Goal: Communication & Community: Answer question/provide support

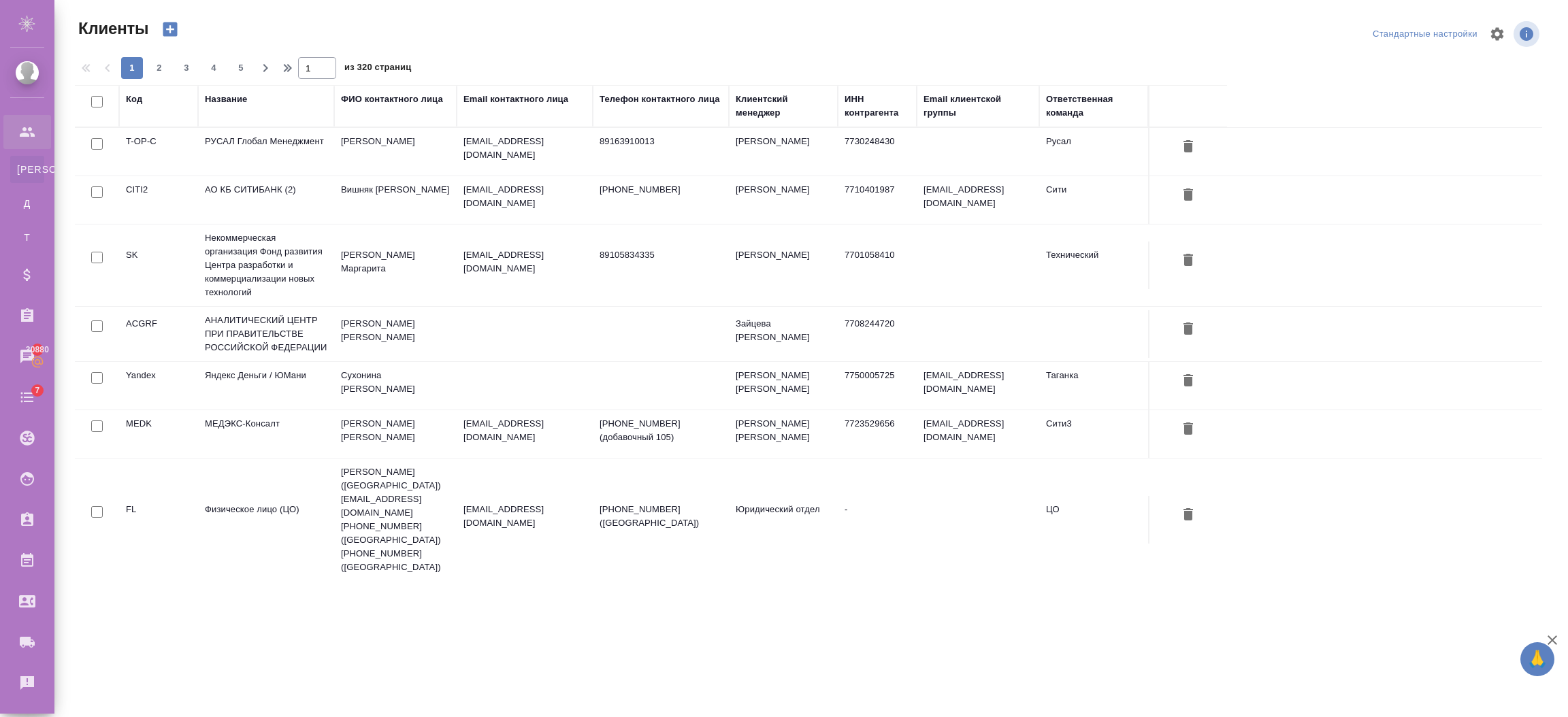
select select "RU"
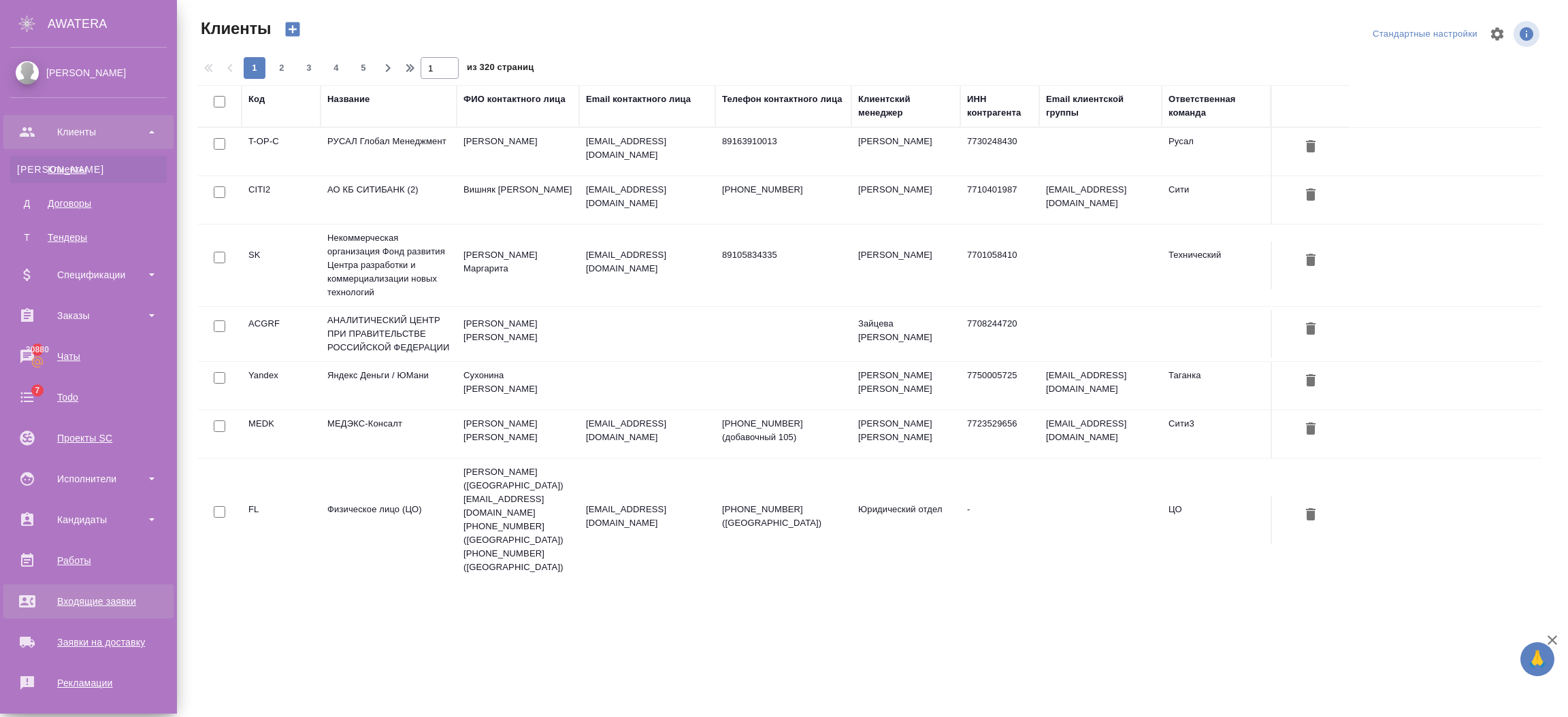
scroll to position [169, 0]
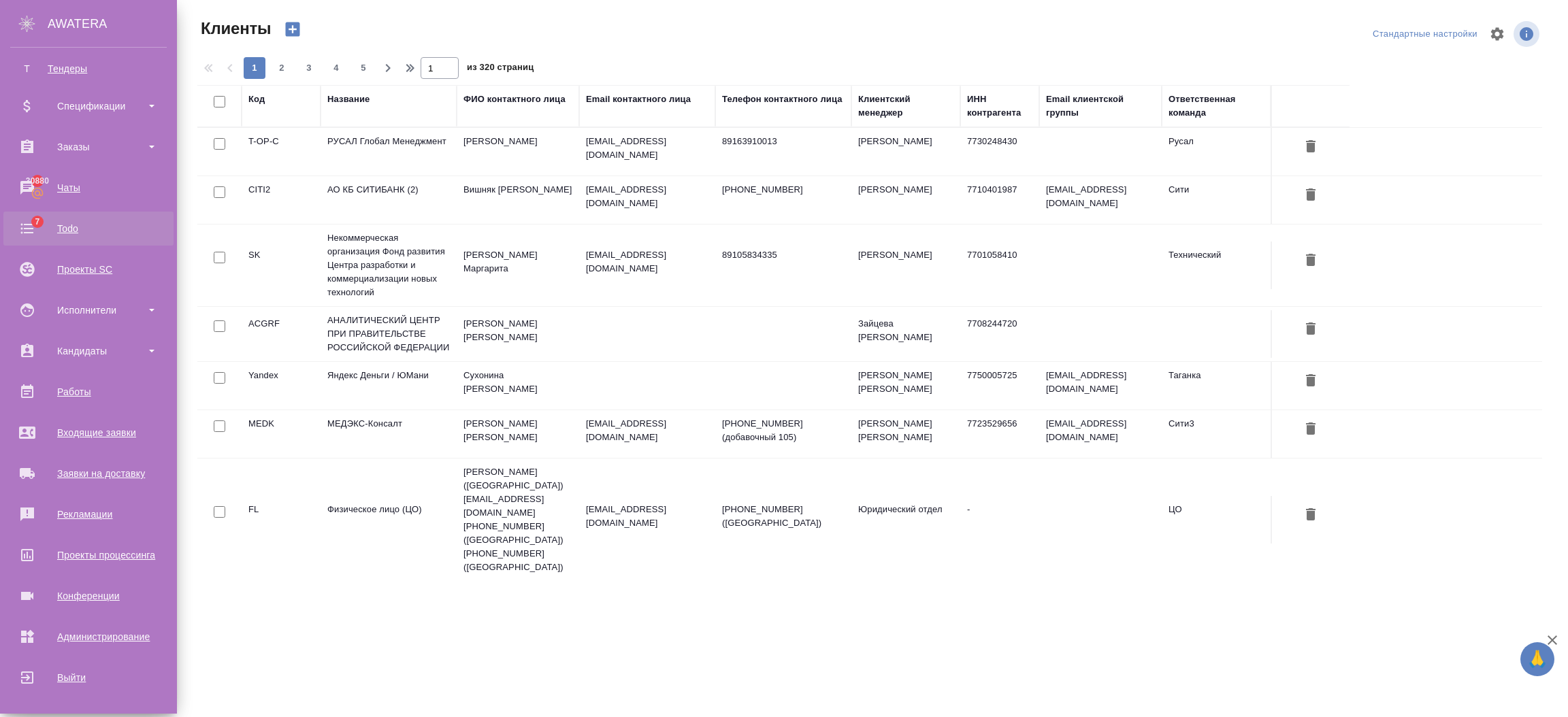
drag, startPoint x: 70, startPoint y: 187, endPoint x: 68, endPoint y: 243, distance: 56.0
click at [70, 187] on div "Чаты" at bounding box center [88, 187] width 157 height 20
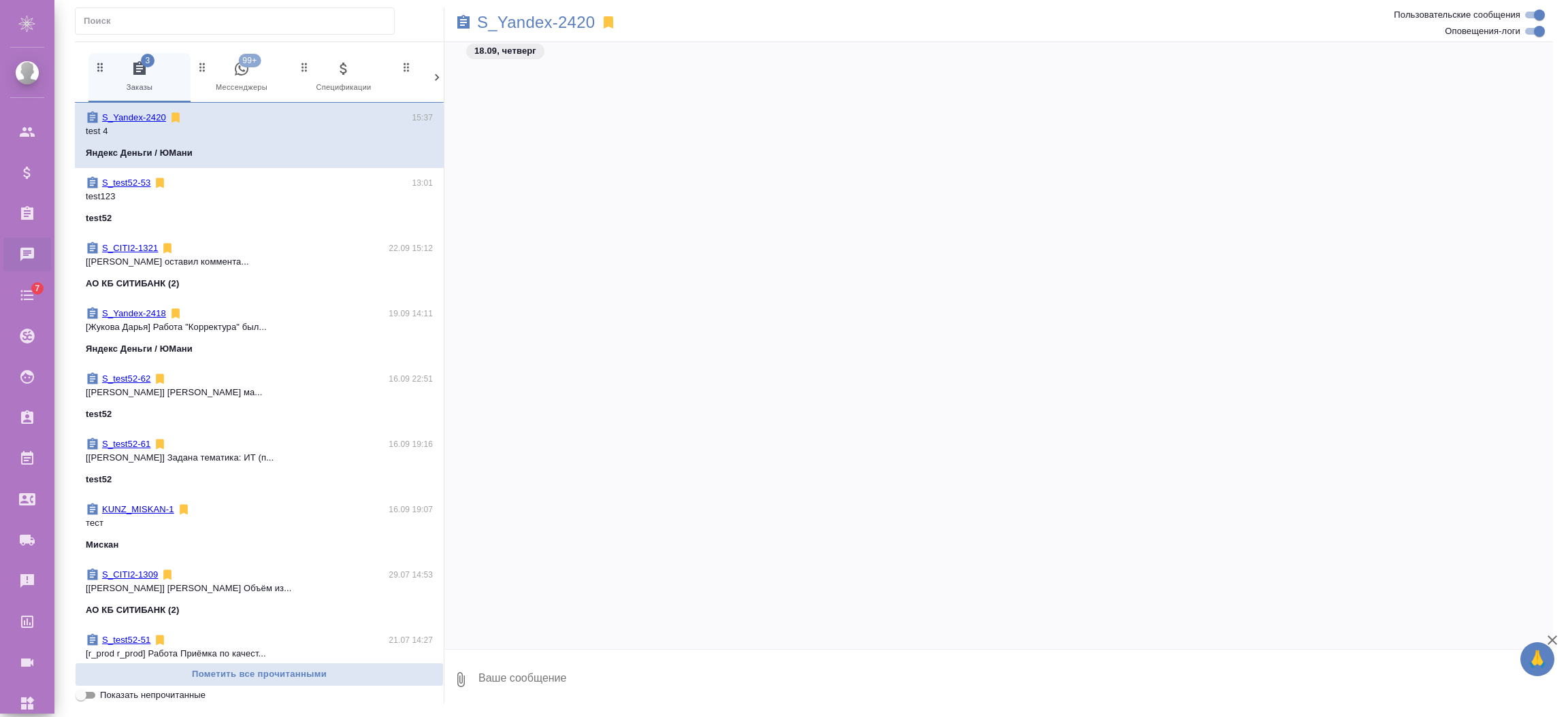
scroll to position [1753, 0]
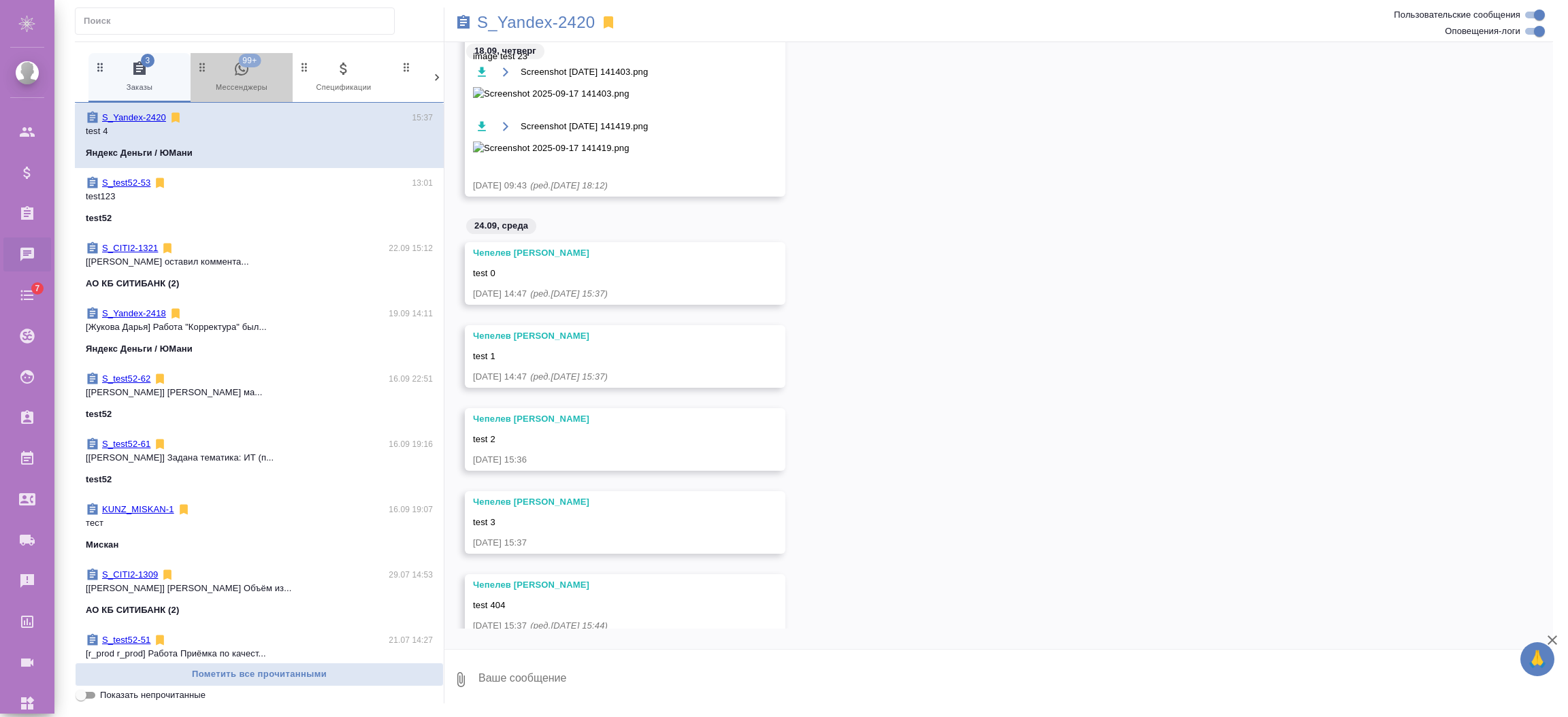
click at [239, 68] on icon "button" at bounding box center [241, 69] width 13 height 13
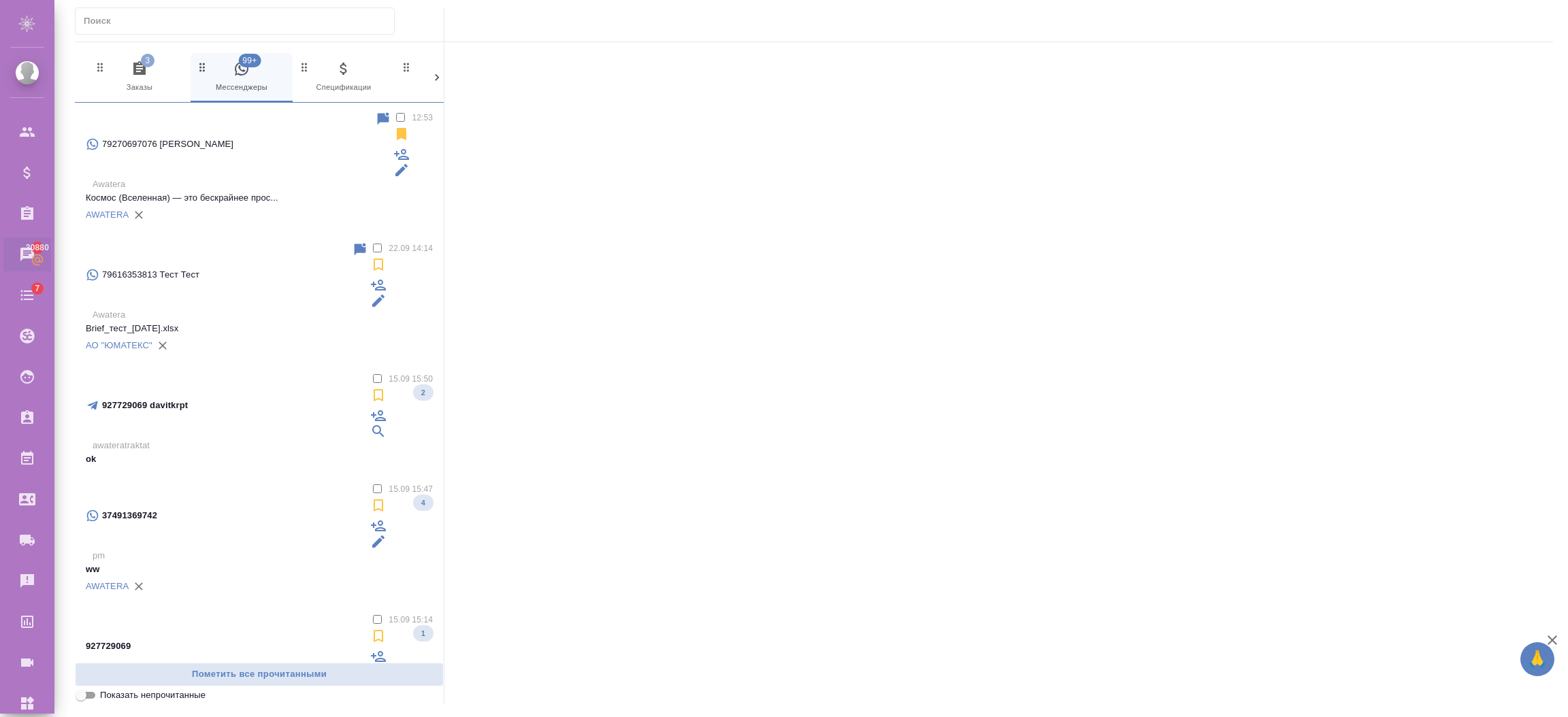
click at [381, 177] on p "Awatera" at bounding box center [263, 184] width 340 height 13
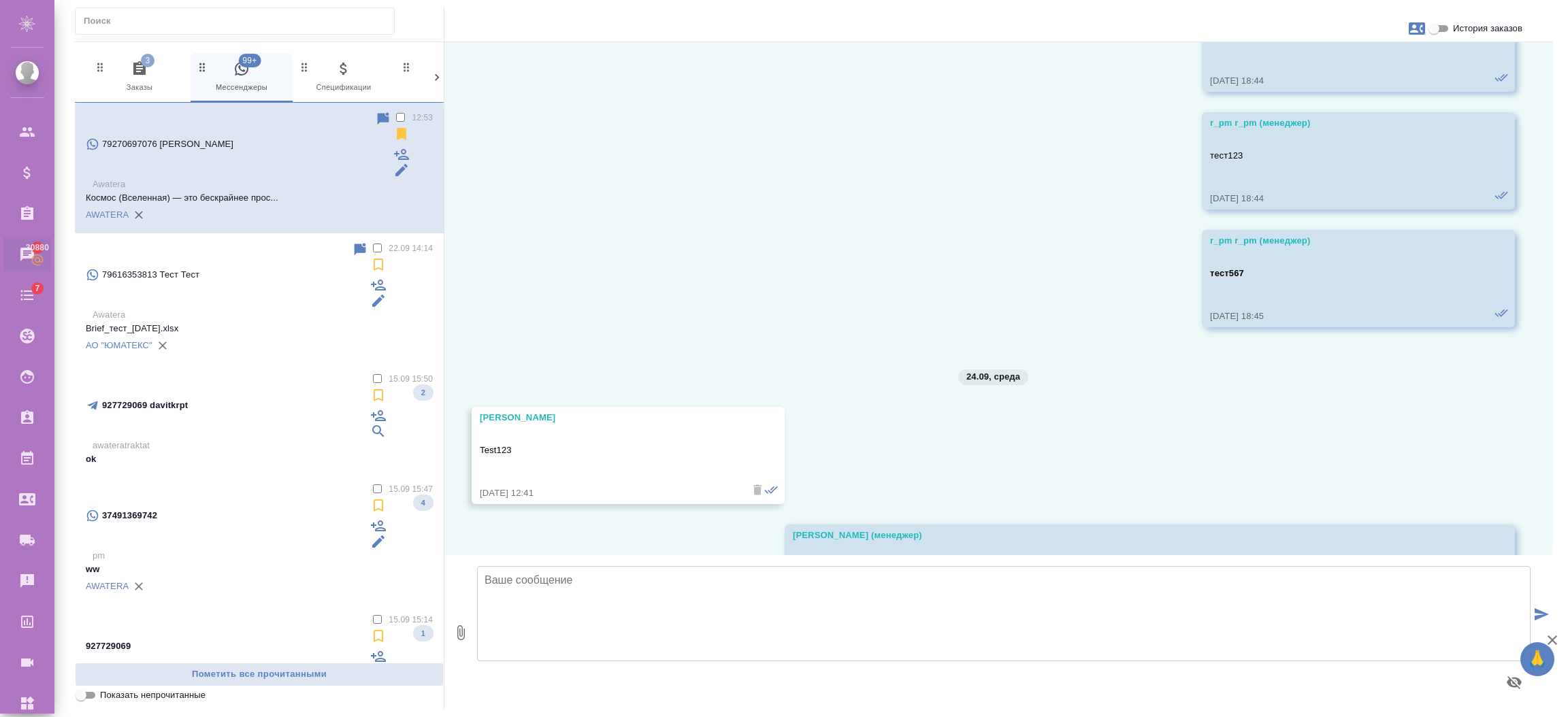
click at [574, 589] on textarea at bounding box center [1004, 613] width 1053 height 95
click at [169, 83] on span "3 Заказы" at bounding box center [139, 77] width 91 height 33
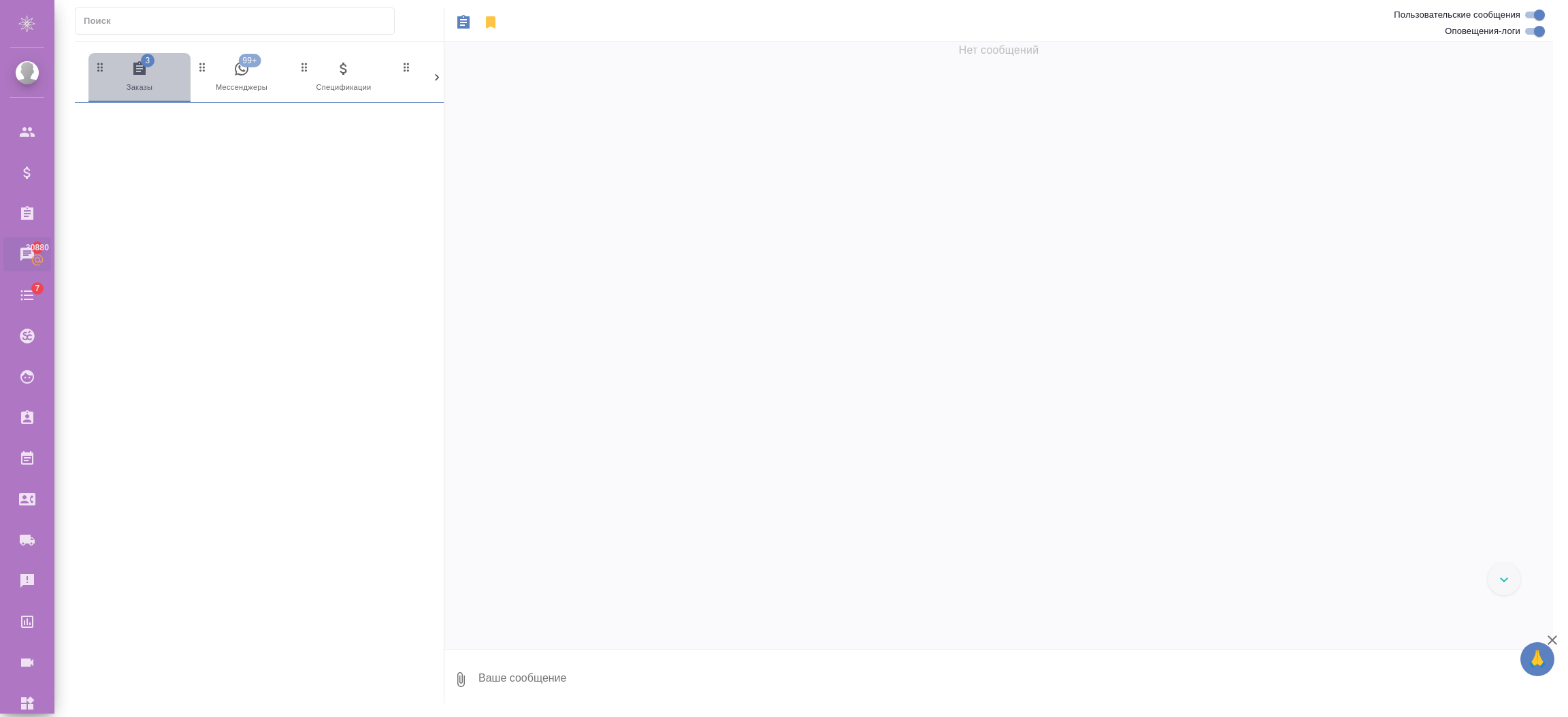
click at [145, 76] on icon "button" at bounding box center [140, 69] width 17 height 17
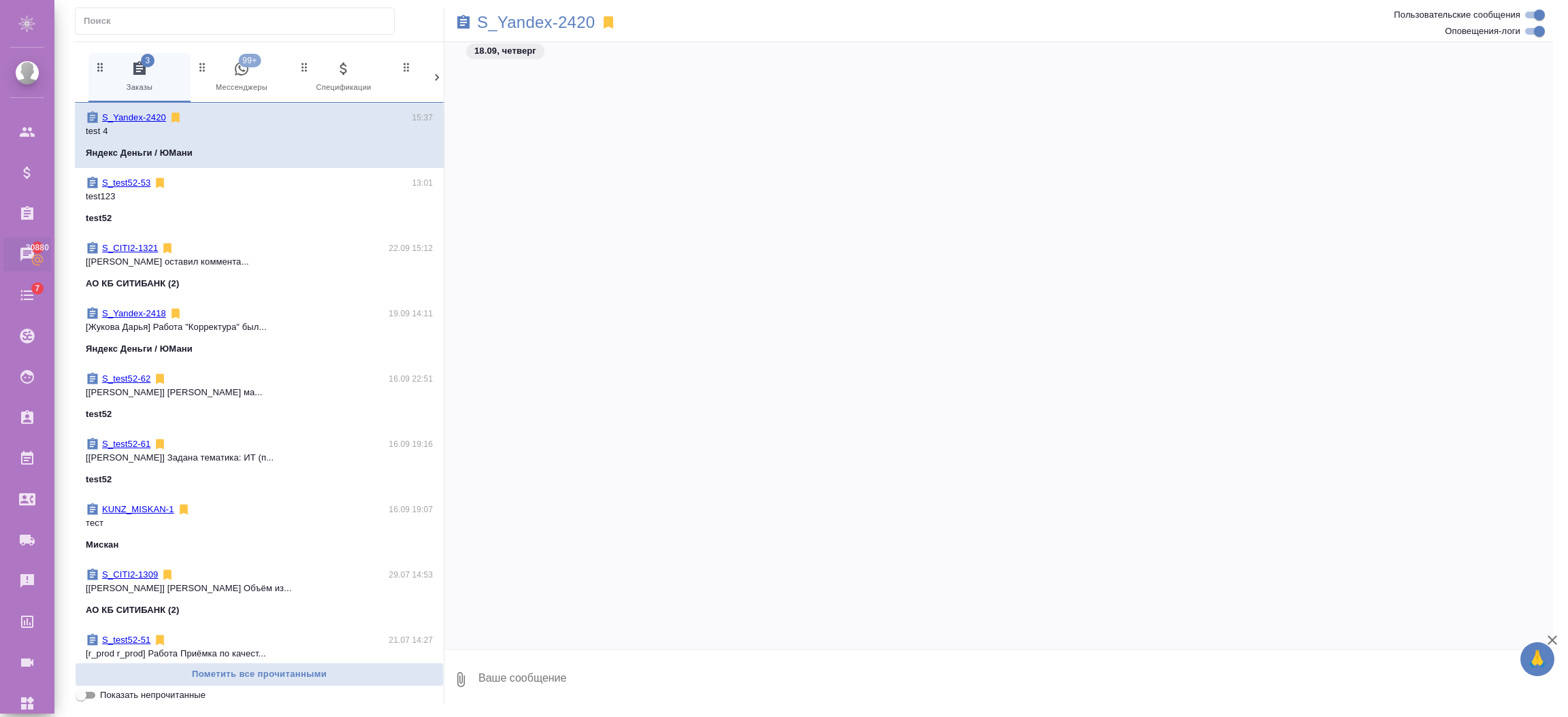
scroll to position [2046, 0]
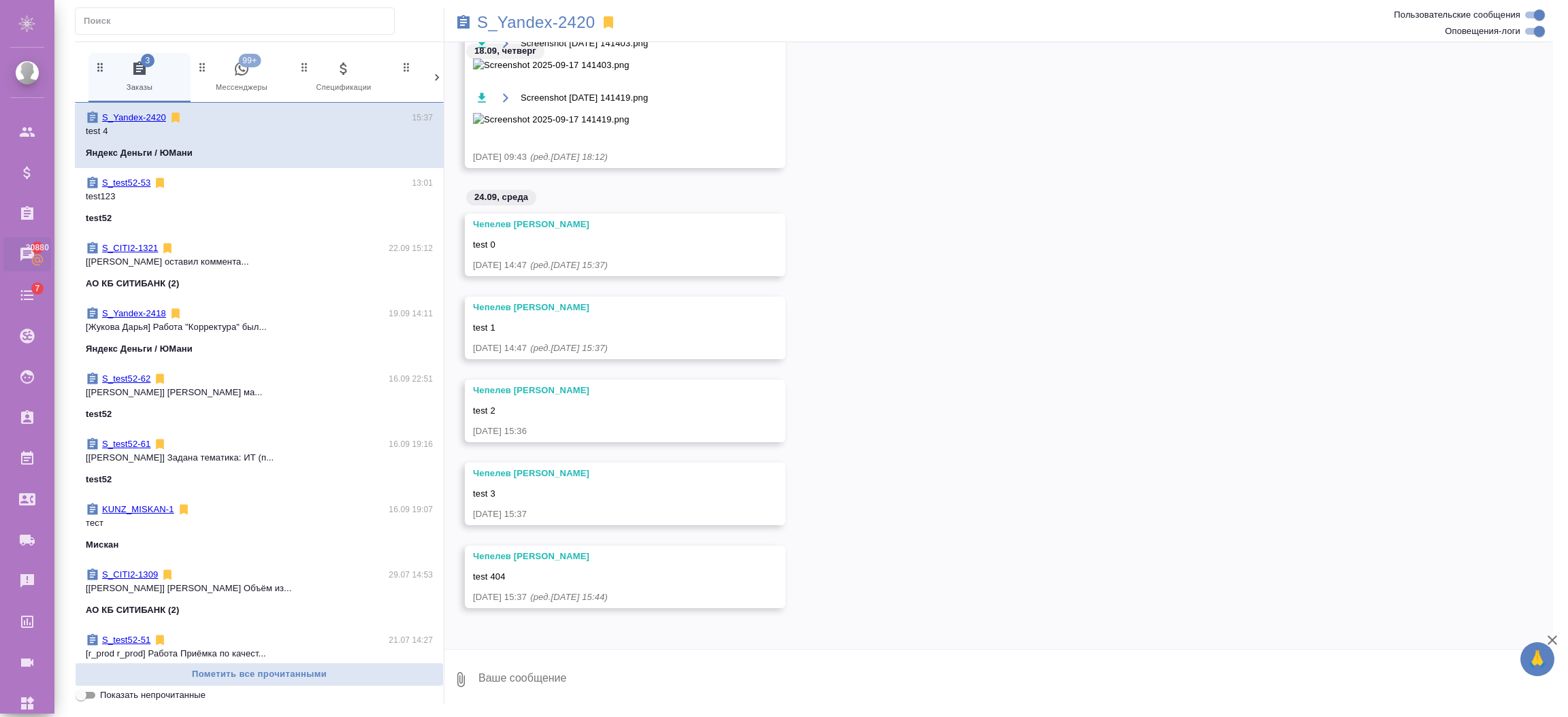
click at [537, 672] on textarea at bounding box center [1015, 679] width 1076 height 46
type textarea "еуые"
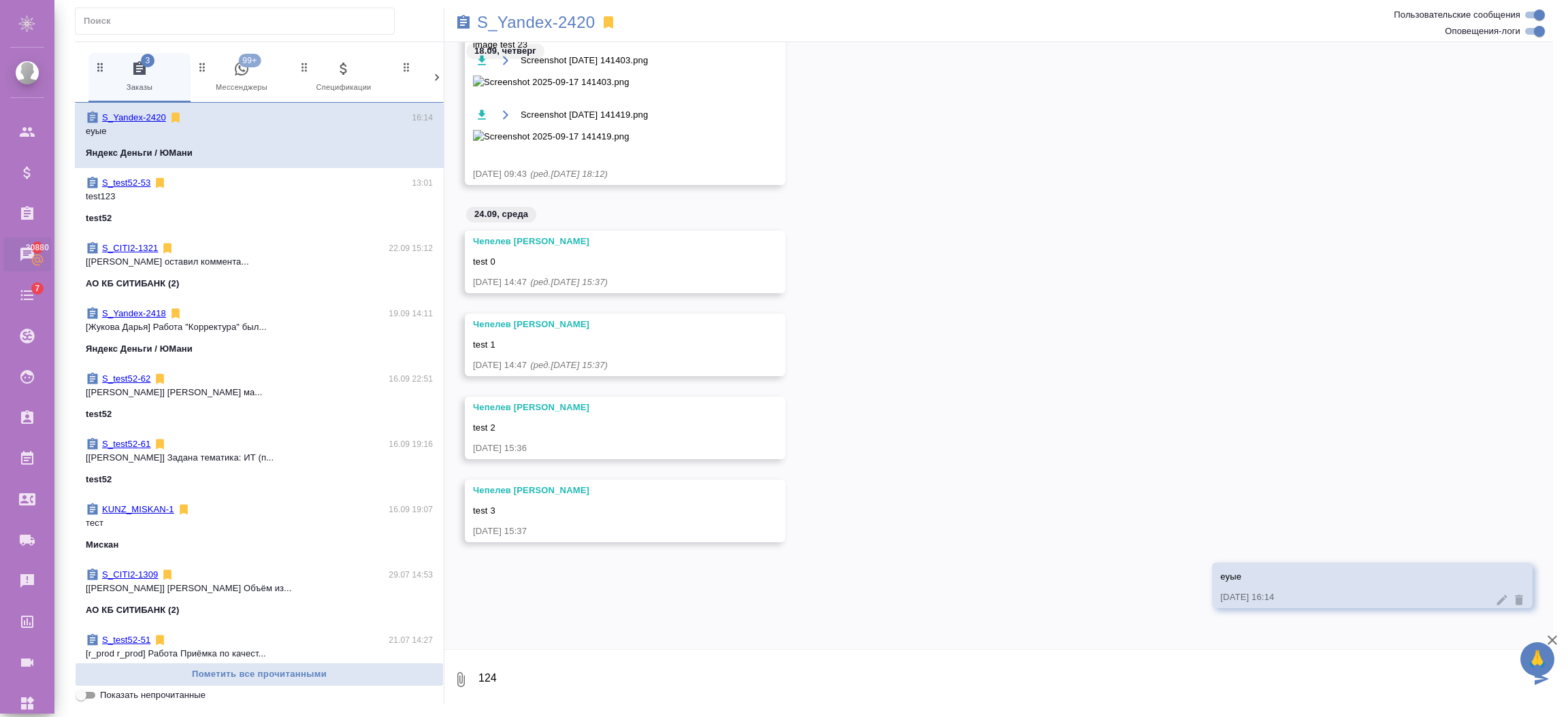
scroll to position [2029, 0]
type textarea "124"
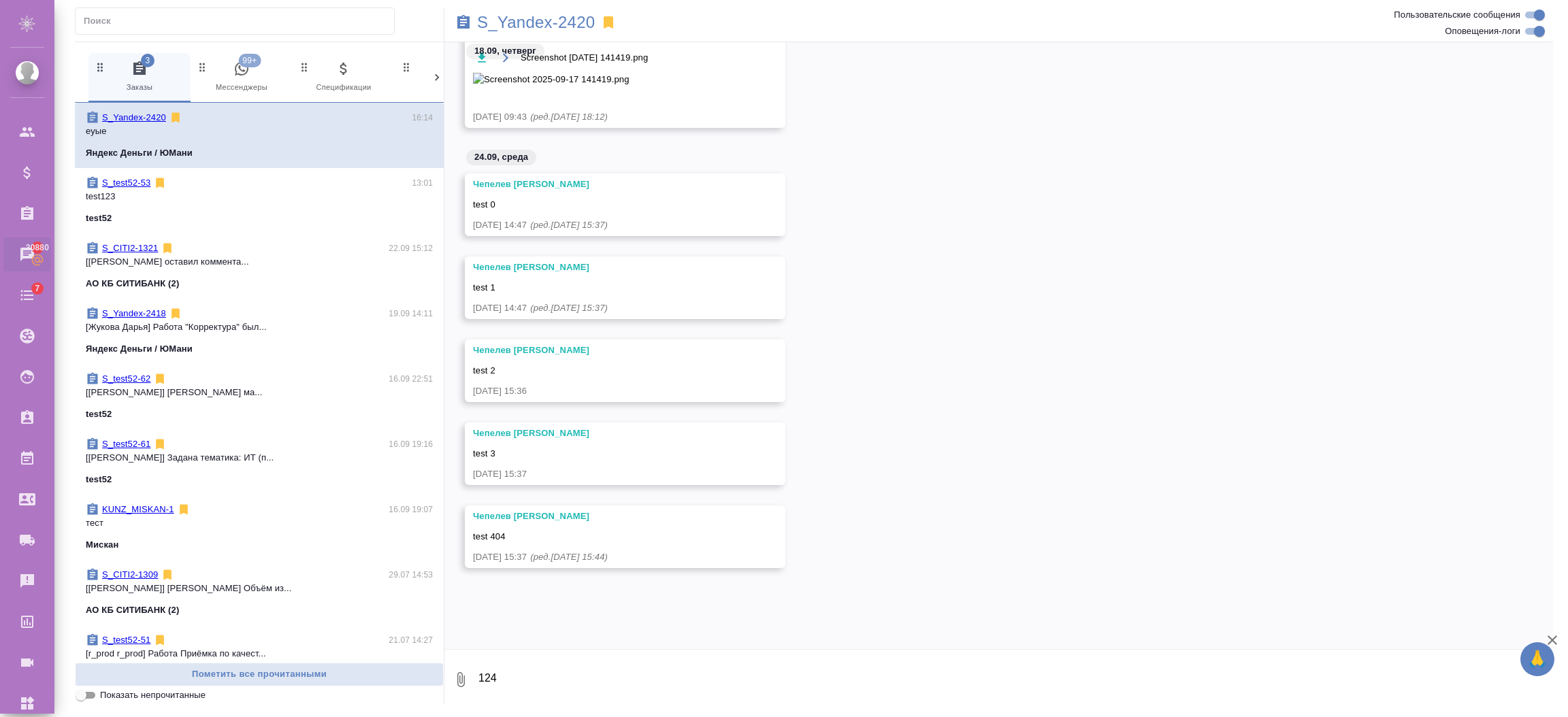
scroll to position [2177, 0]
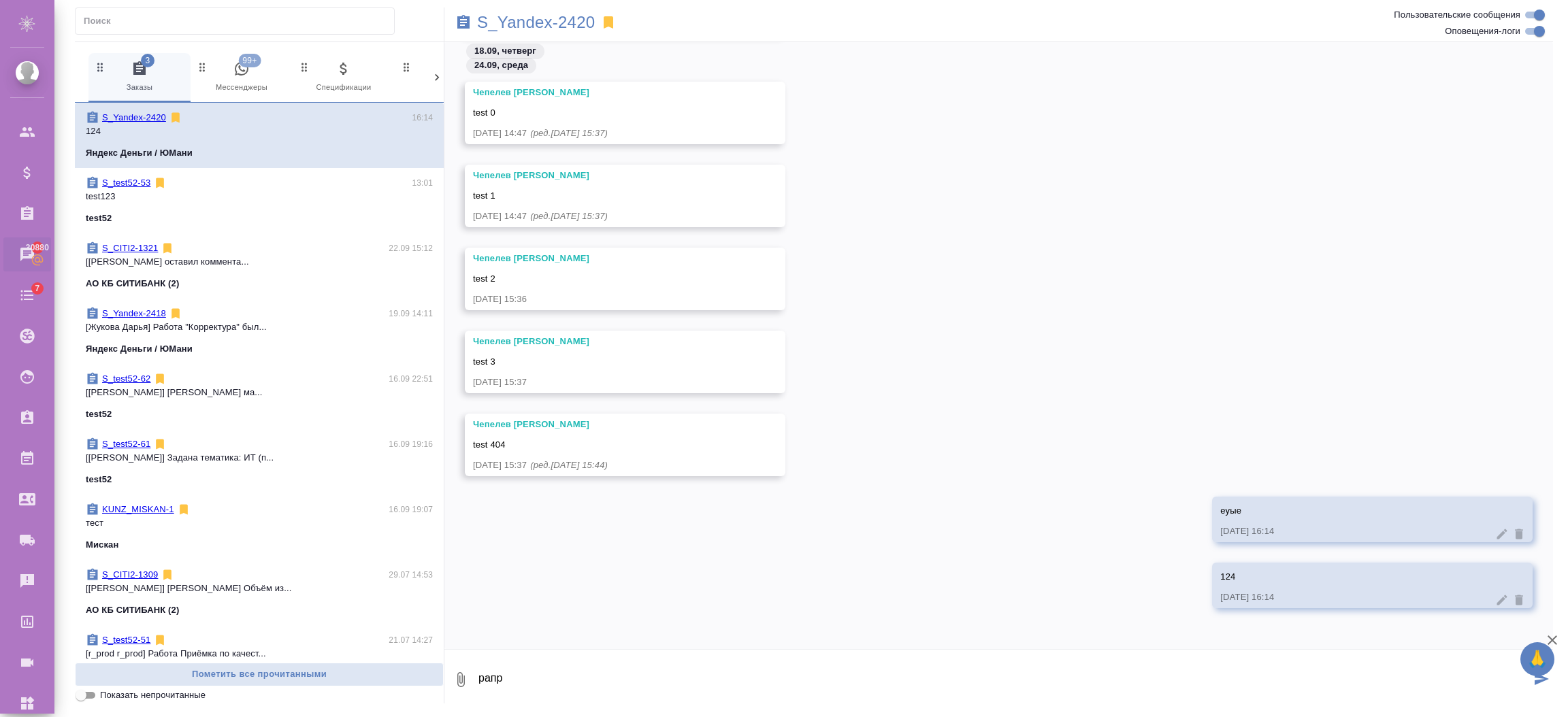
type textarea "рапр"
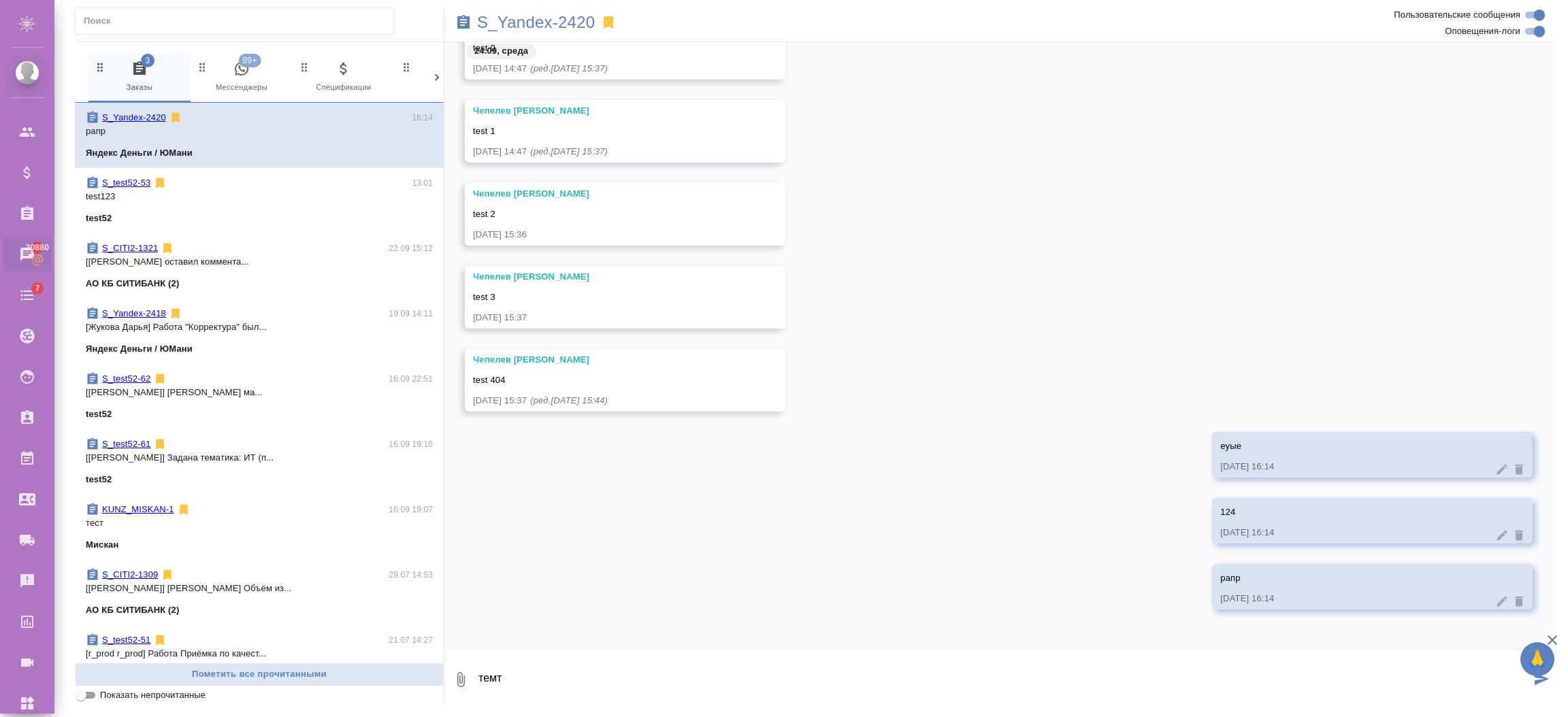
type textarea "темт"
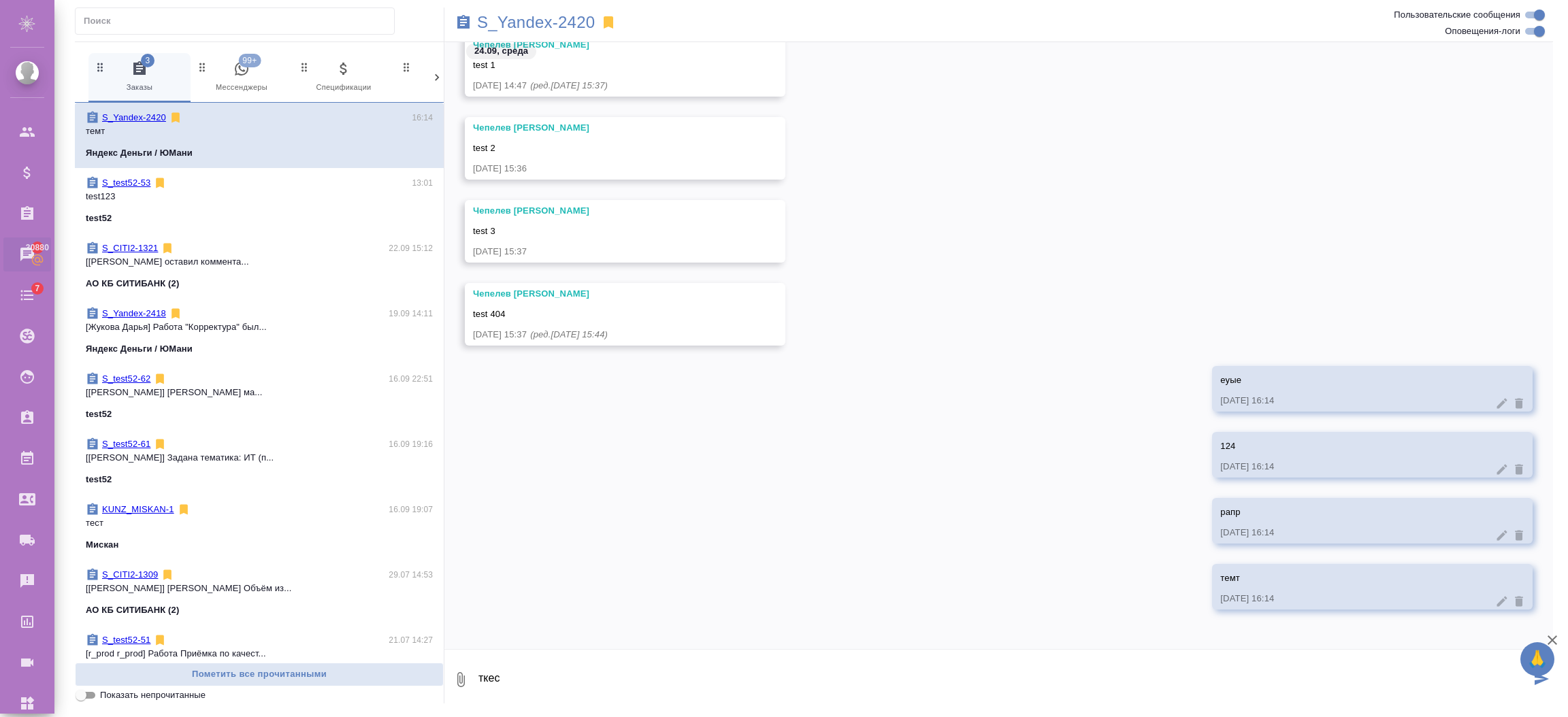
click at [460, 674] on div "0 ткес" at bounding box center [999, 679] width 1108 height 46
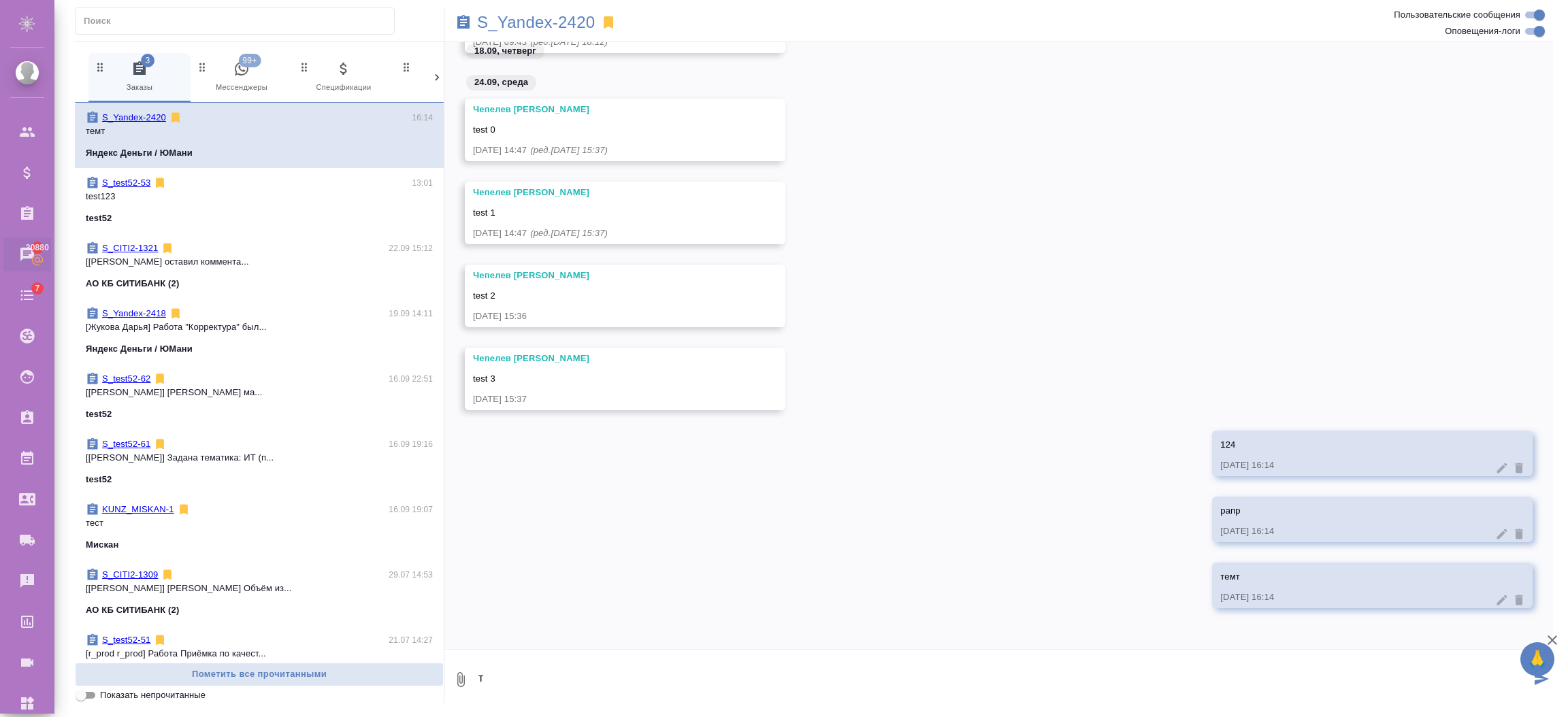
scroll to position [2161, 0]
type textarea "тест12"
type textarea "темт"
type textarea "тест"
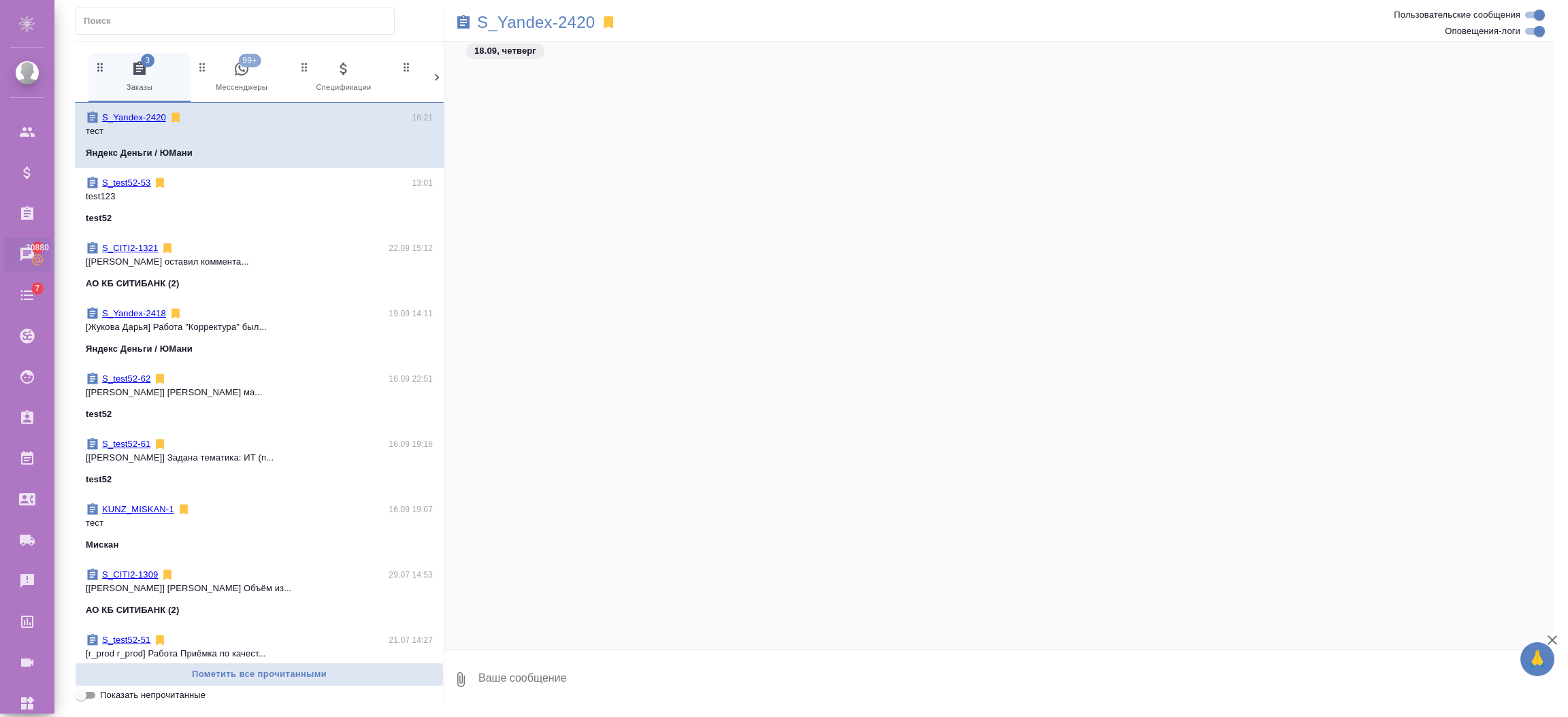
scroll to position [2161, 0]
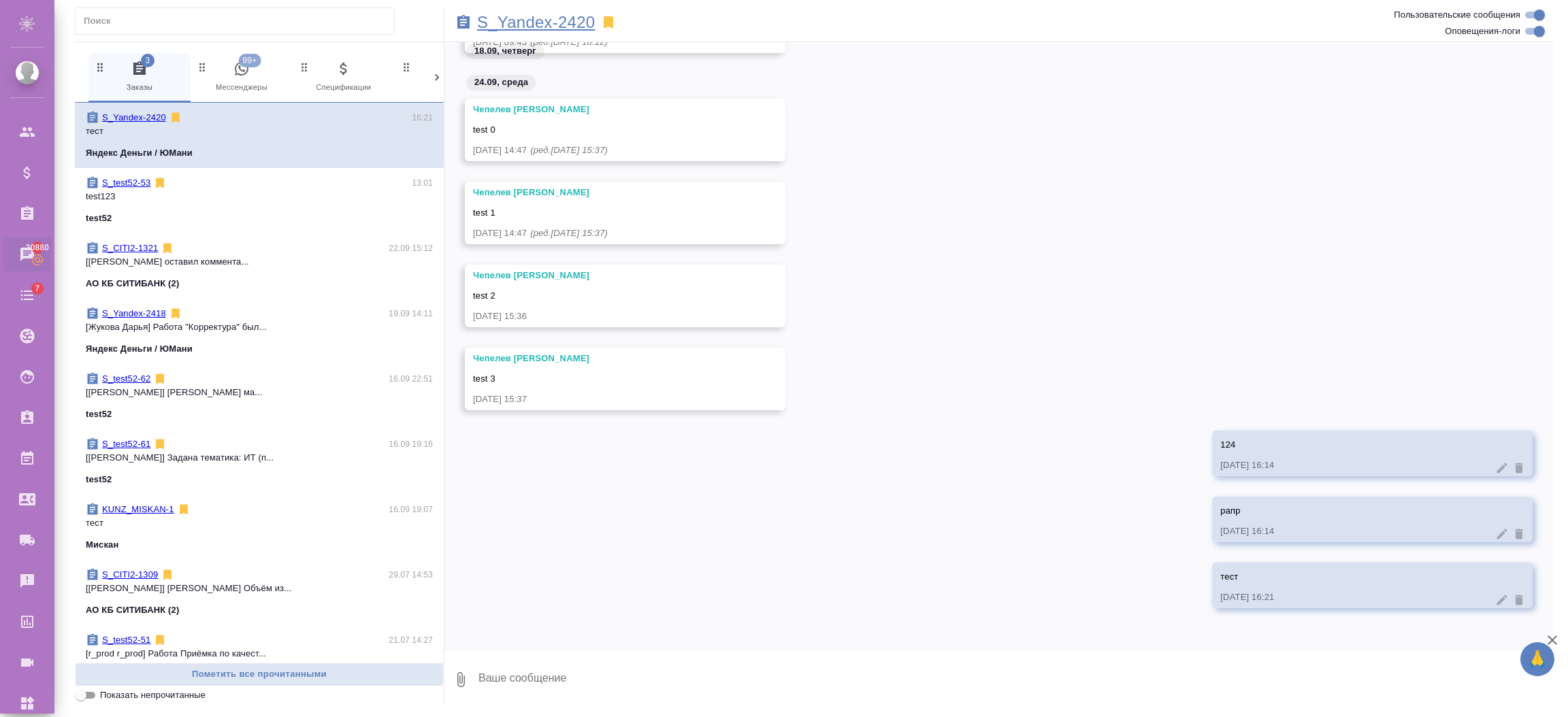
click at [534, 27] on p "S_Yandex-2420" at bounding box center [536, 23] width 118 height 13
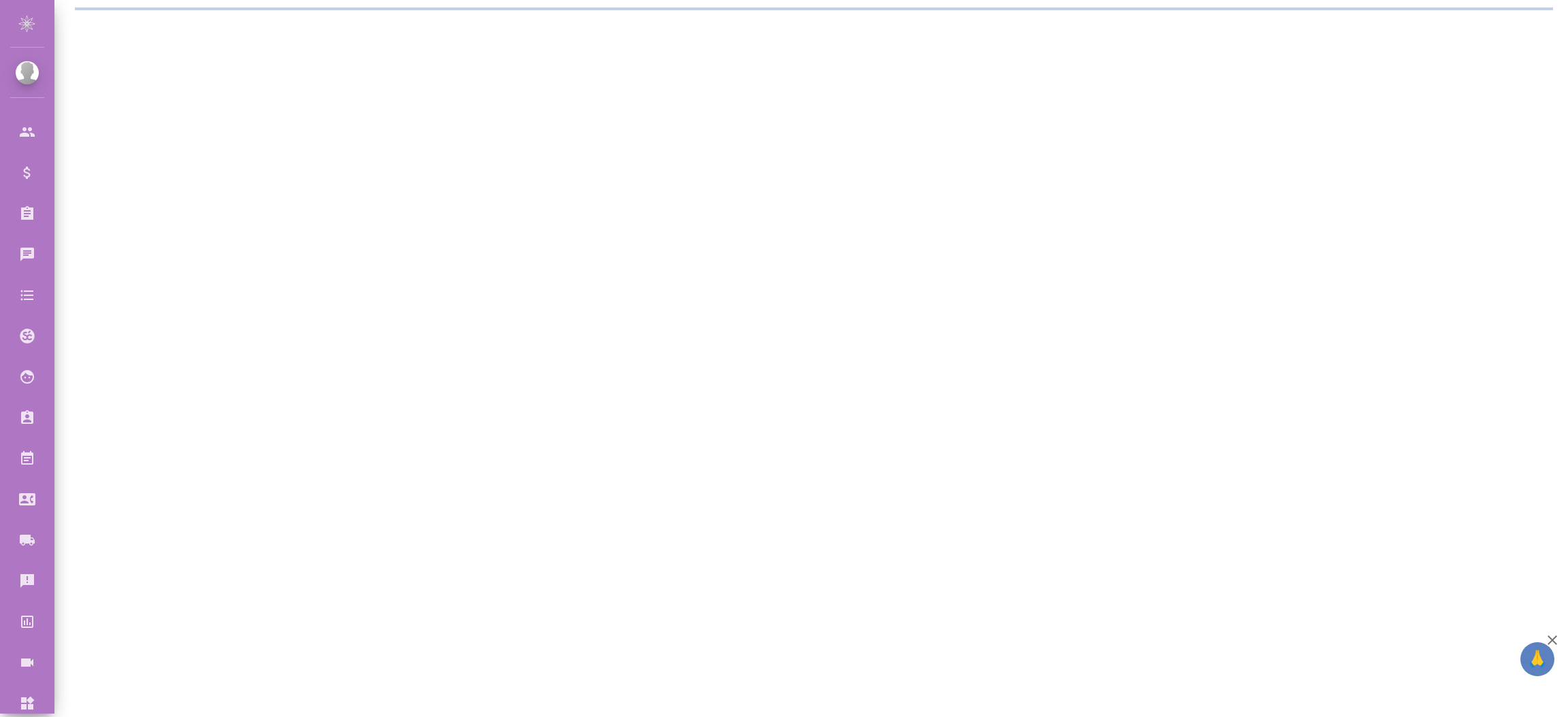
select select "RU"
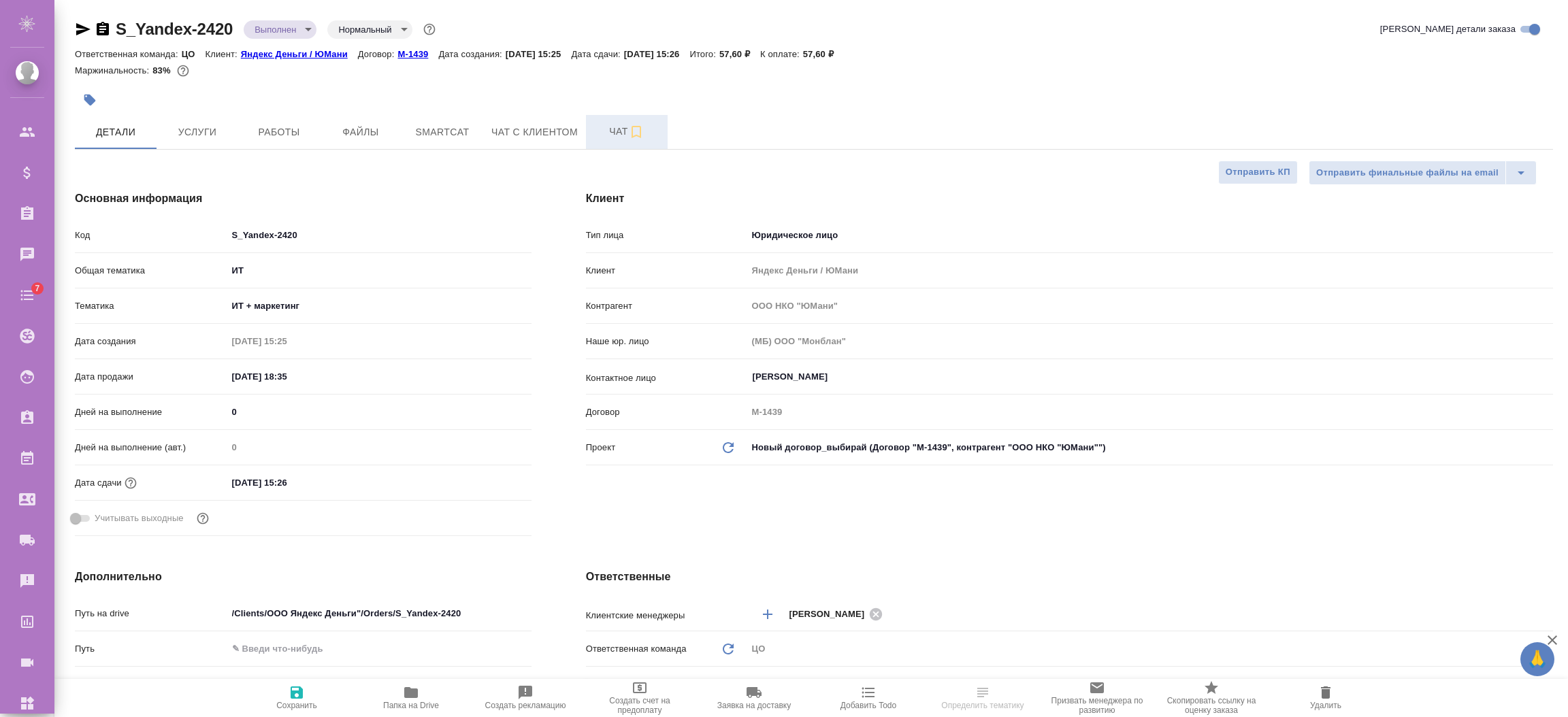
type textarea "x"
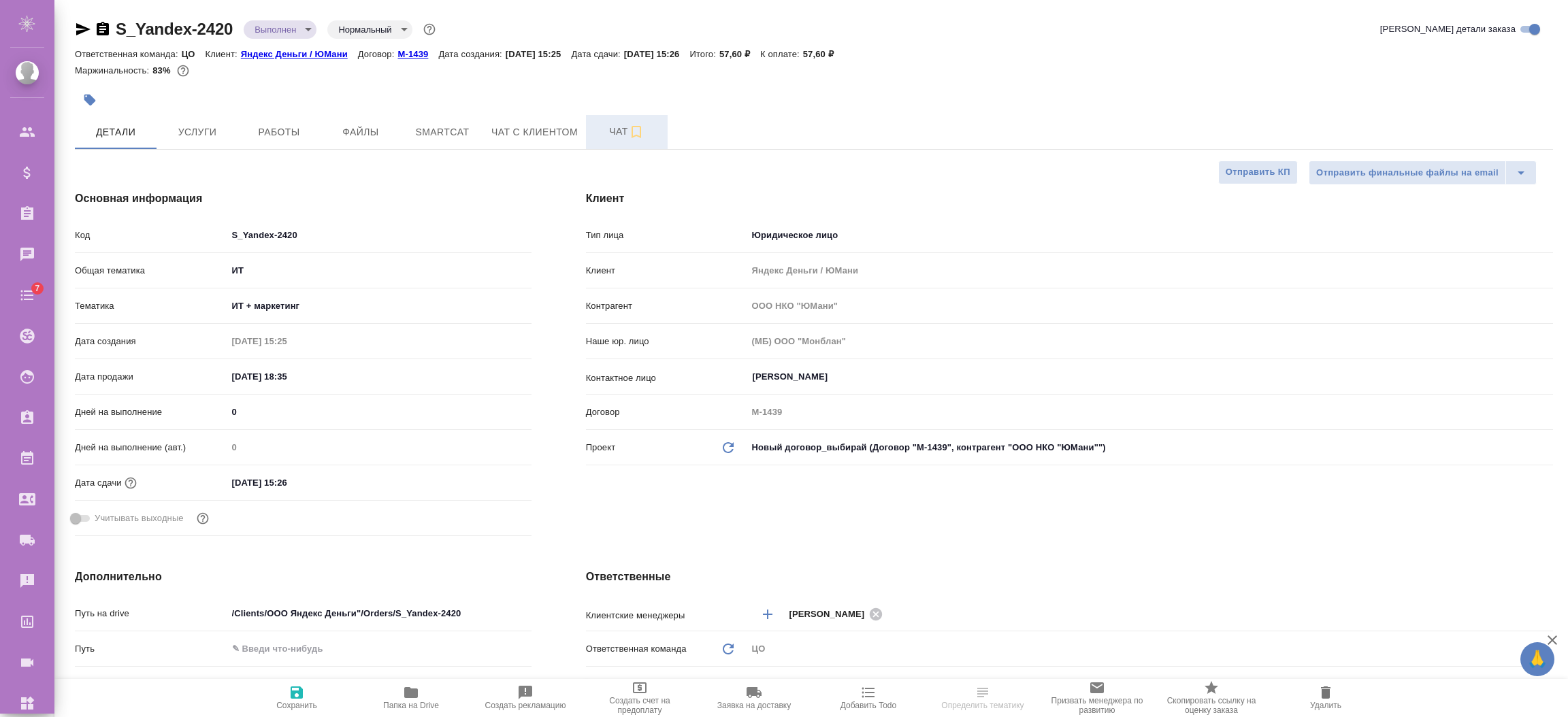
type textarea "x"
click at [609, 137] on span "Чат" at bounding box center [627, 131] width 65 height 17
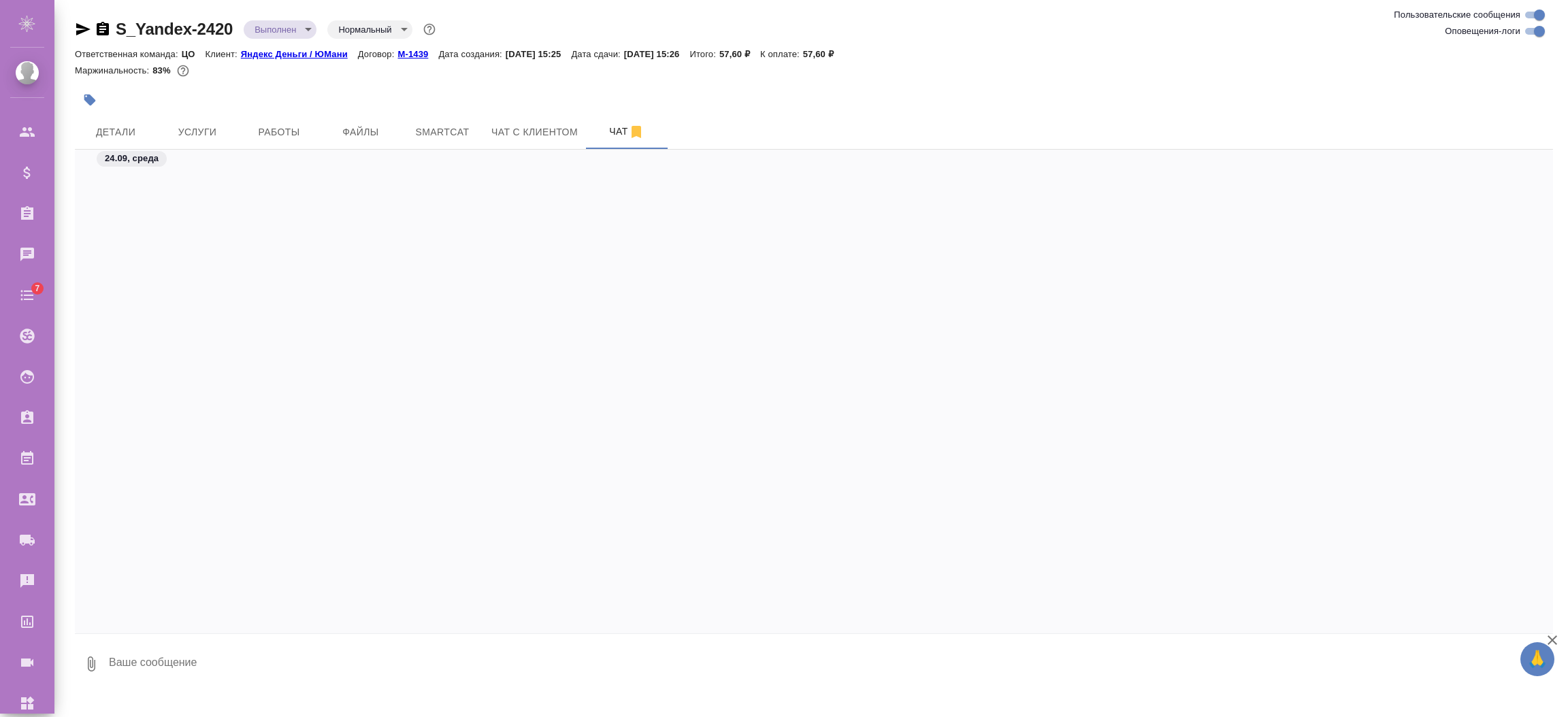
scroll to position [2052, 0]
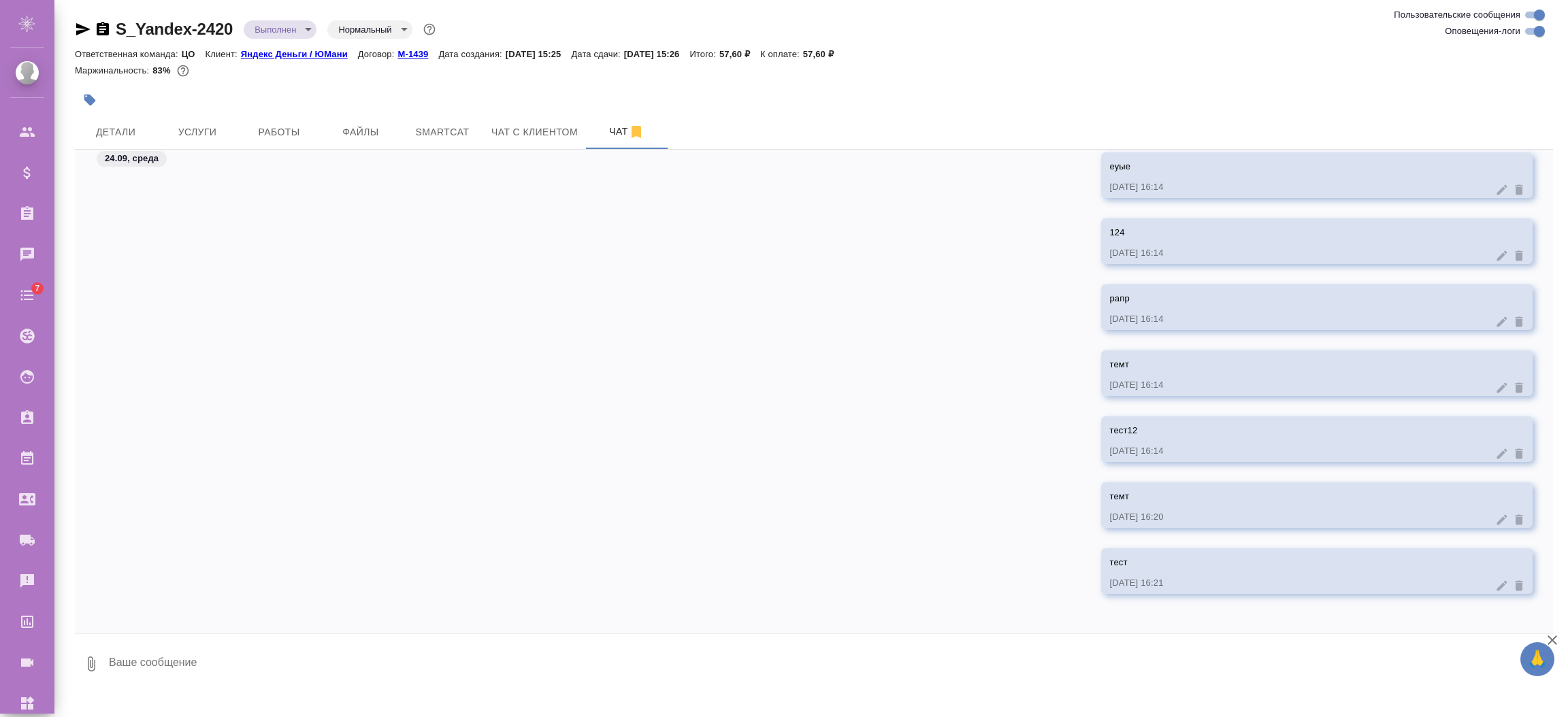
click at [390, 665] on textarea at bounding box center [830, 663] width 1446 height 46
type textarea "тест"
type textarea "ьекра"
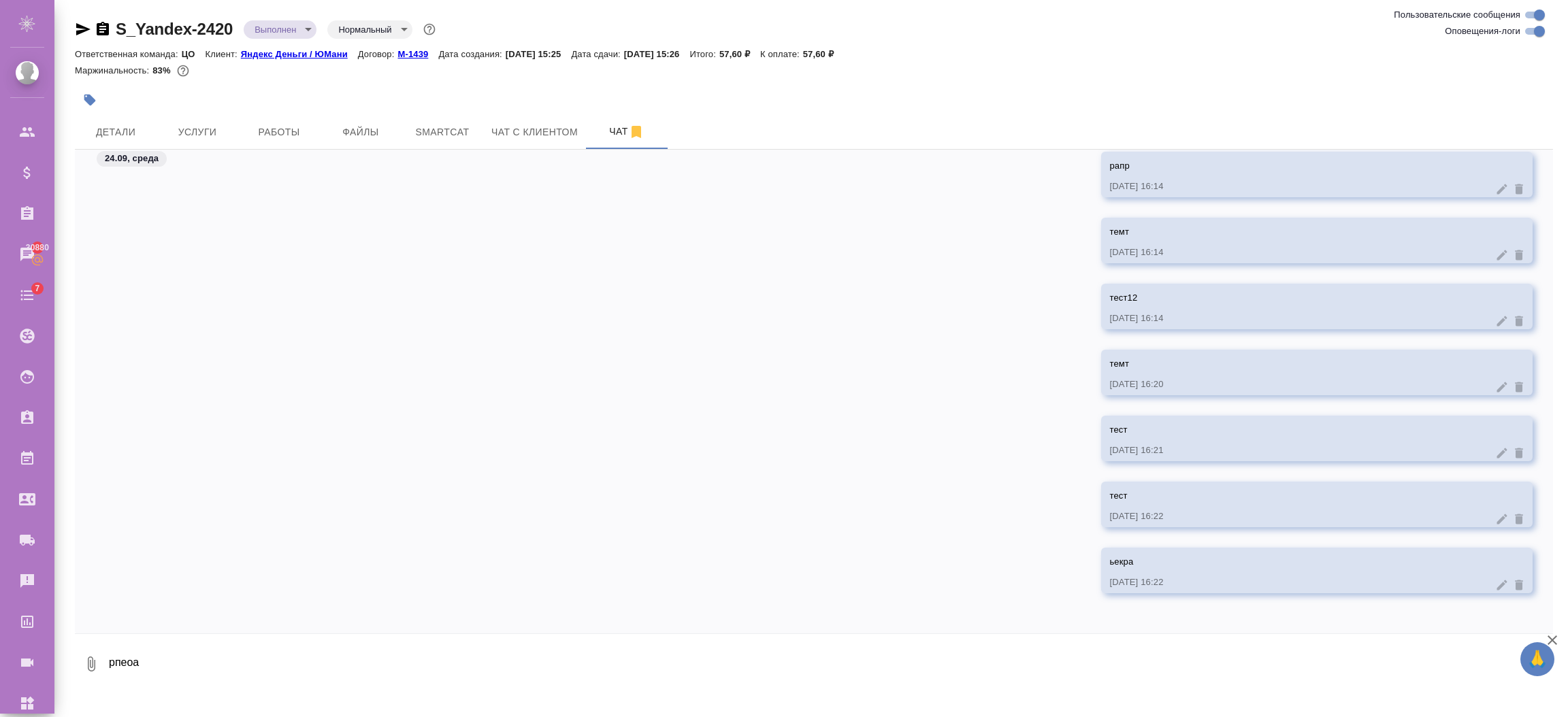
type textarea "рпеоа"
type textarea "паср"
type textarea "пчапча"
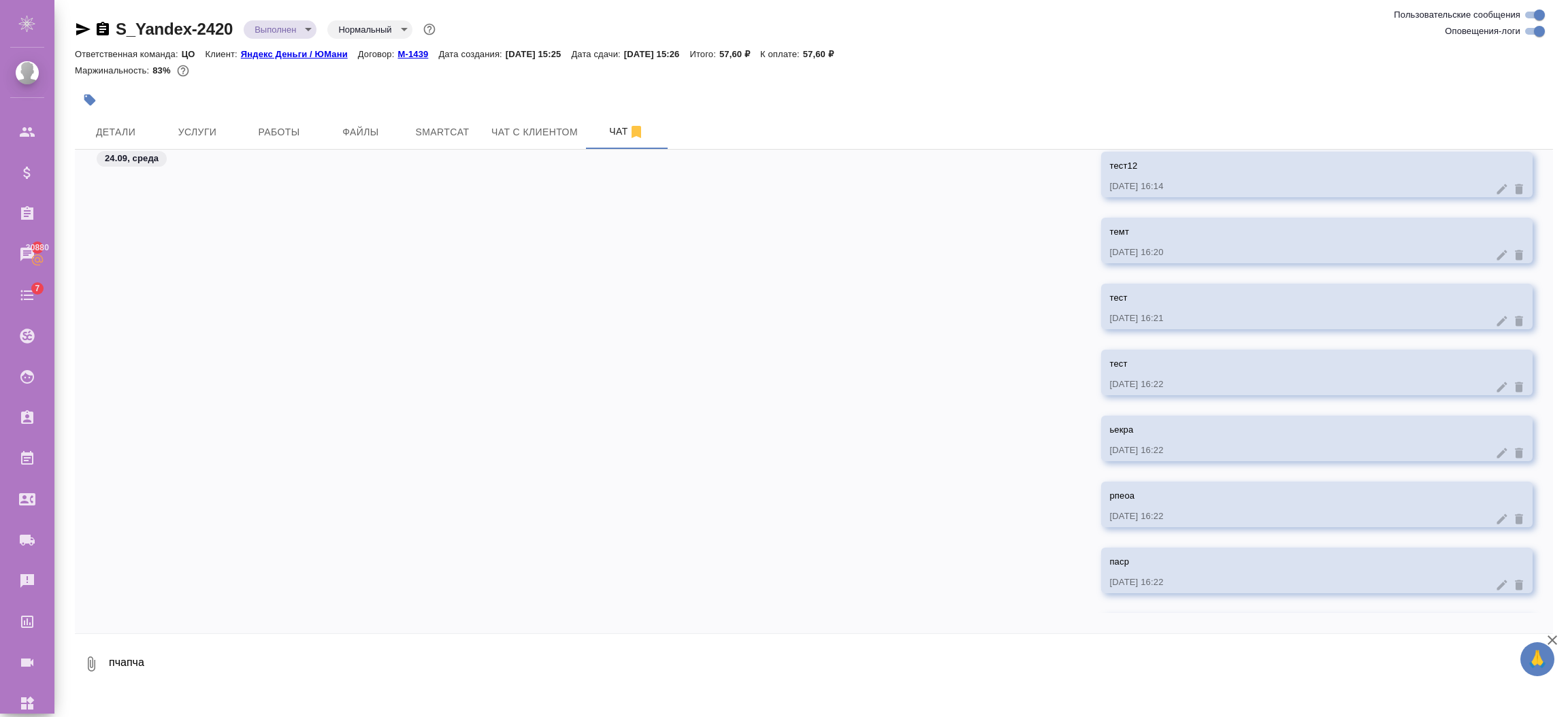
scroll to position [2382, 0]
